Goal: Find specific page/section: Find specific page/section

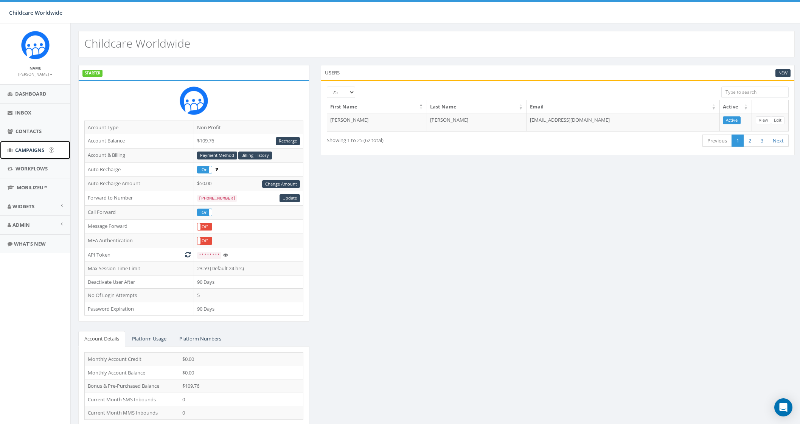
click at [28, 148] on span "Campaigns" at bounding box center [29, 150] width 29 height 7
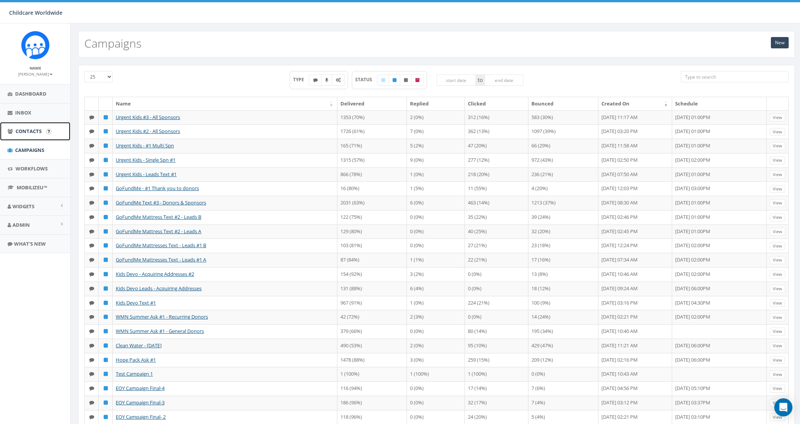
click at [31, 135] on link "Contacts" at bounding box center [35, 131] width 70 height 19
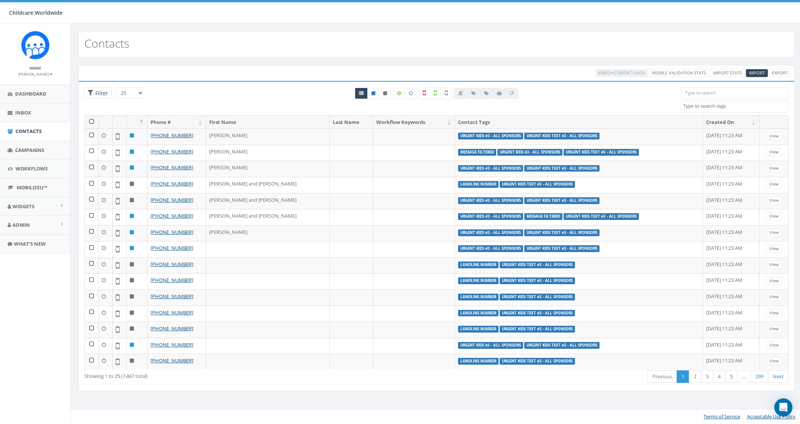
select select
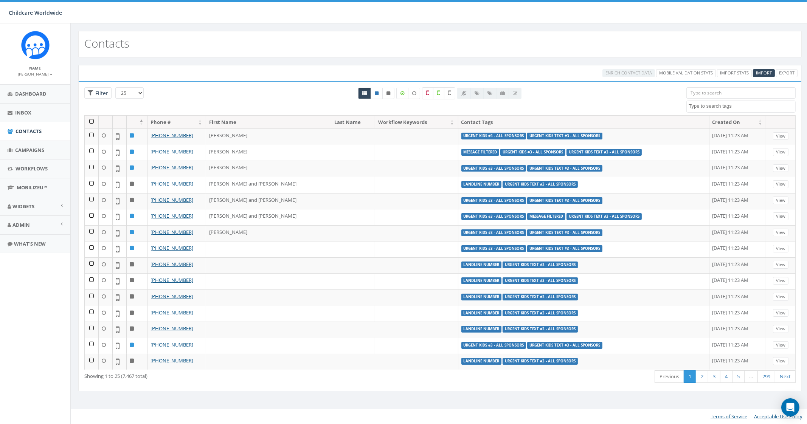
click at [715, 93] on input "search" at bounding box center [741, 92] width 109 height 11
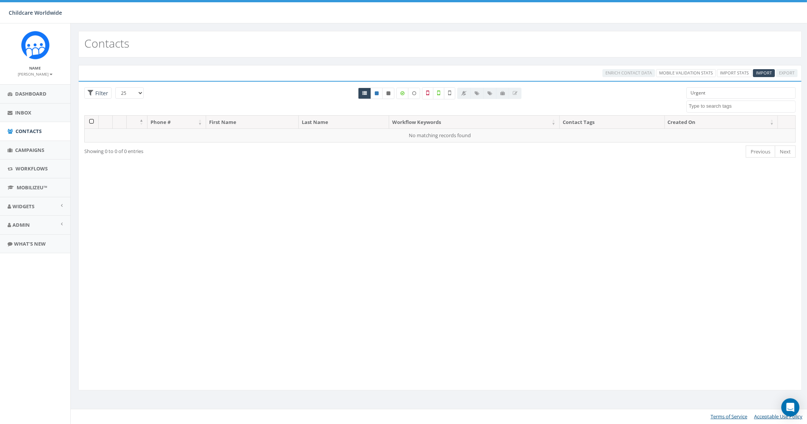
type input "Urgent"
click at [623, 97] on div "All 0 contact(s) on current page All 3 contact(s) filtered" at bounding box center [440, 101] width 482 height 28
click at [297, 92] on div "All 0 contact(s) on current page All 3 contact(s) filtered" at bounding box center [440, 101] width 482 height 28
drag, startPoint x: 723, startPoint y: 93, endPoint x: 670, endPoint y: 95, distance: 52.2
click at [670, 95] on div "25 50 100 Filter All 0 contact(s) on current page All 3 contact(s) filtered Urg…" at bounding box center [440, 101] width 723 height 28
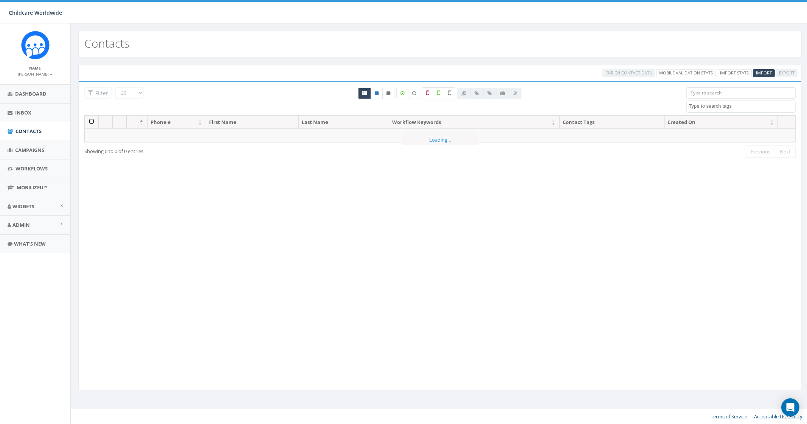
click at [579, 105] on div "All 0 contact(s) on current page All 3 contact(s) filtered" at bounding box center [440, 101] width 482 height 28
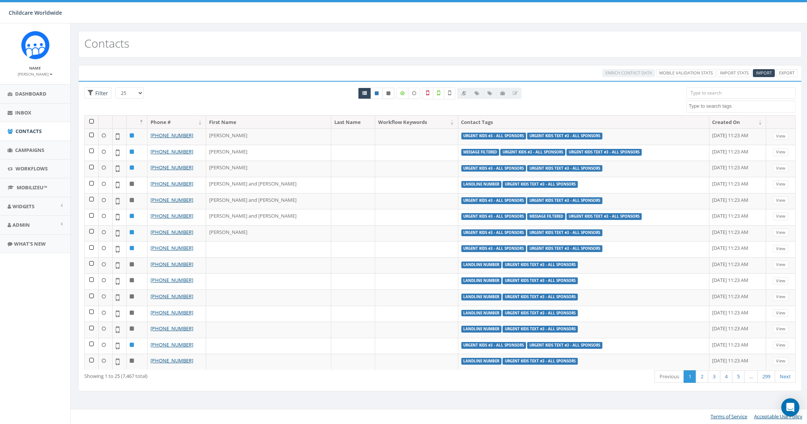
click at [390, 91] on icon at bounding box center [389, 93] width 4 height 5
radio input "true"
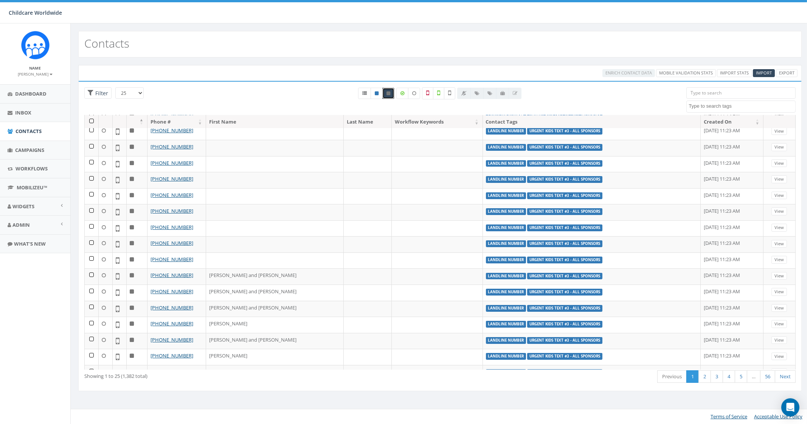
scroll to position [151, 0]
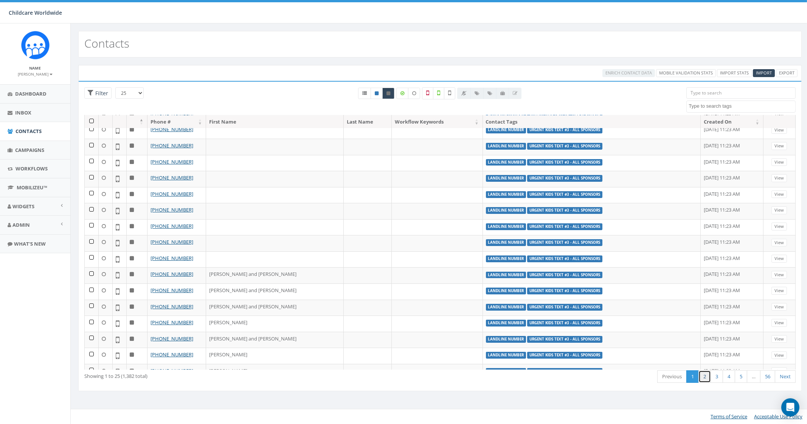
click at [707, 375] on link "2" at bounding box center [705, 377] width 12 height 12
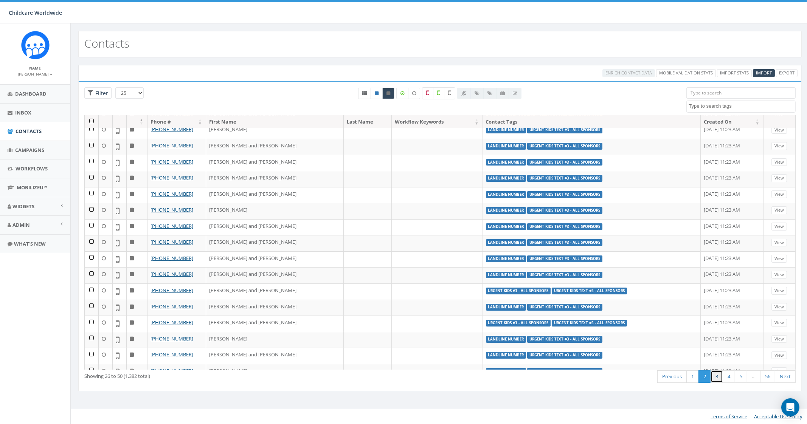
click at [719, 375] on link "3" at bounding box center [717, 377] width 12 height 12
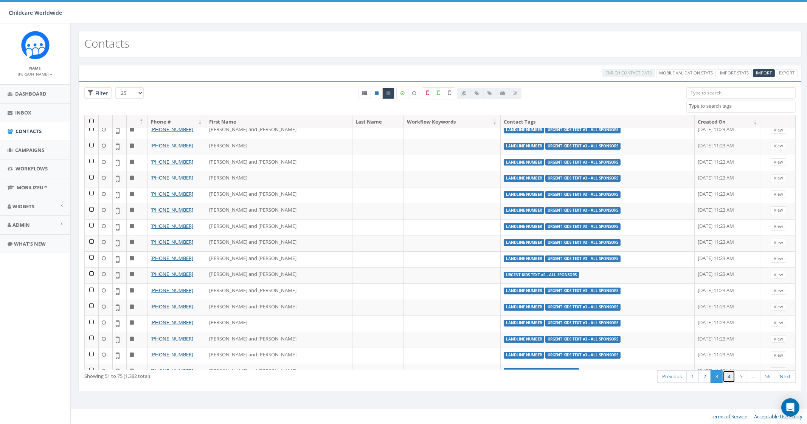
click at [731, 376] on link "4" at bounding box center [729, 377] width 12 height 12
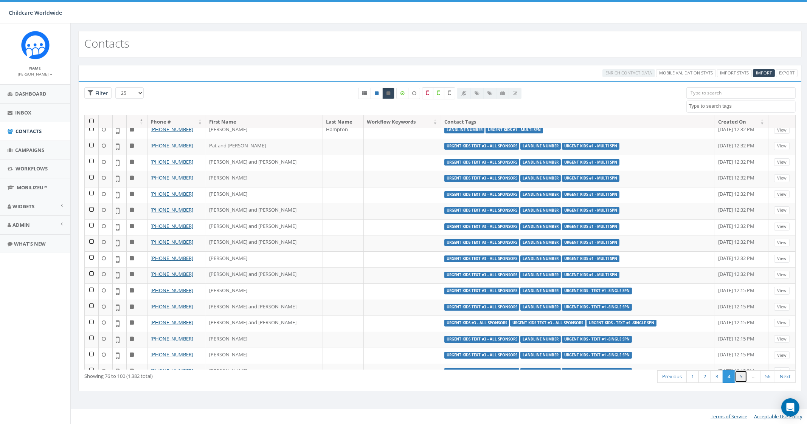
click at [739, 379] on link "5" at bounding box center [741, 377] width 12 height 12
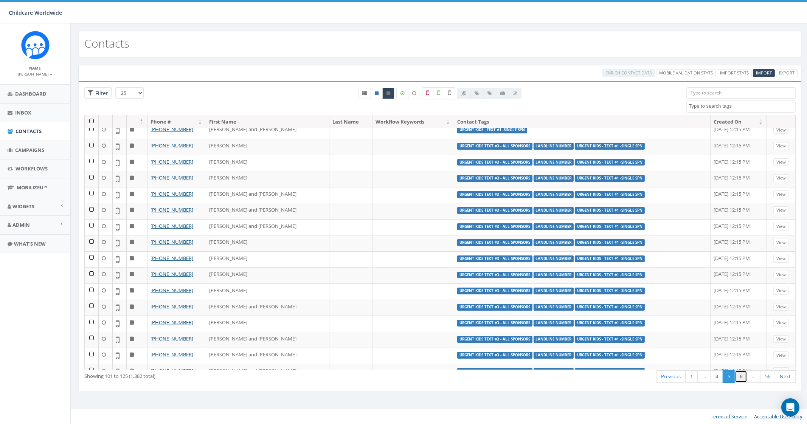
click at [745, 380] on link "6" at bounding box center [741, 377] width 12 height 12
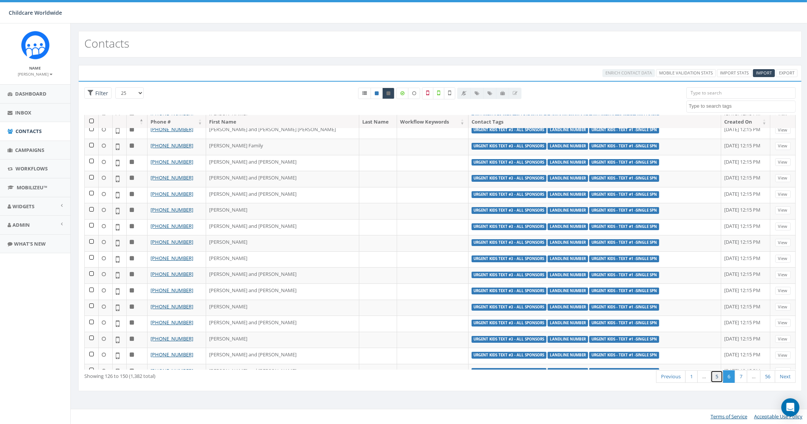
click at [714, 376] on link "5" at bounding box center [717, 377] width 12 height 12
